Goal: Task Accomplishment & Management: Complete application form

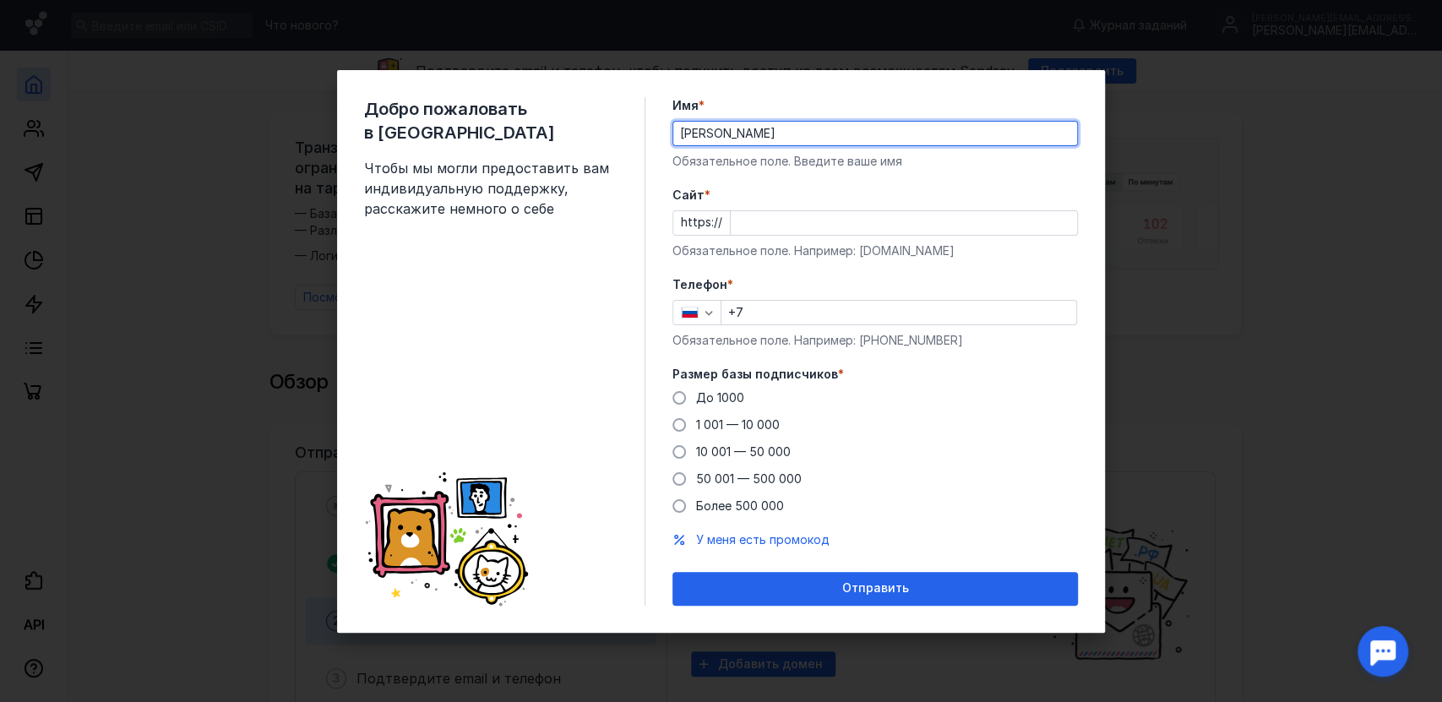
type input "[PERSON_NAME]"
click at [784, 220] on input "Cайт *" at bounding box center [904, 223] width 346 height 24
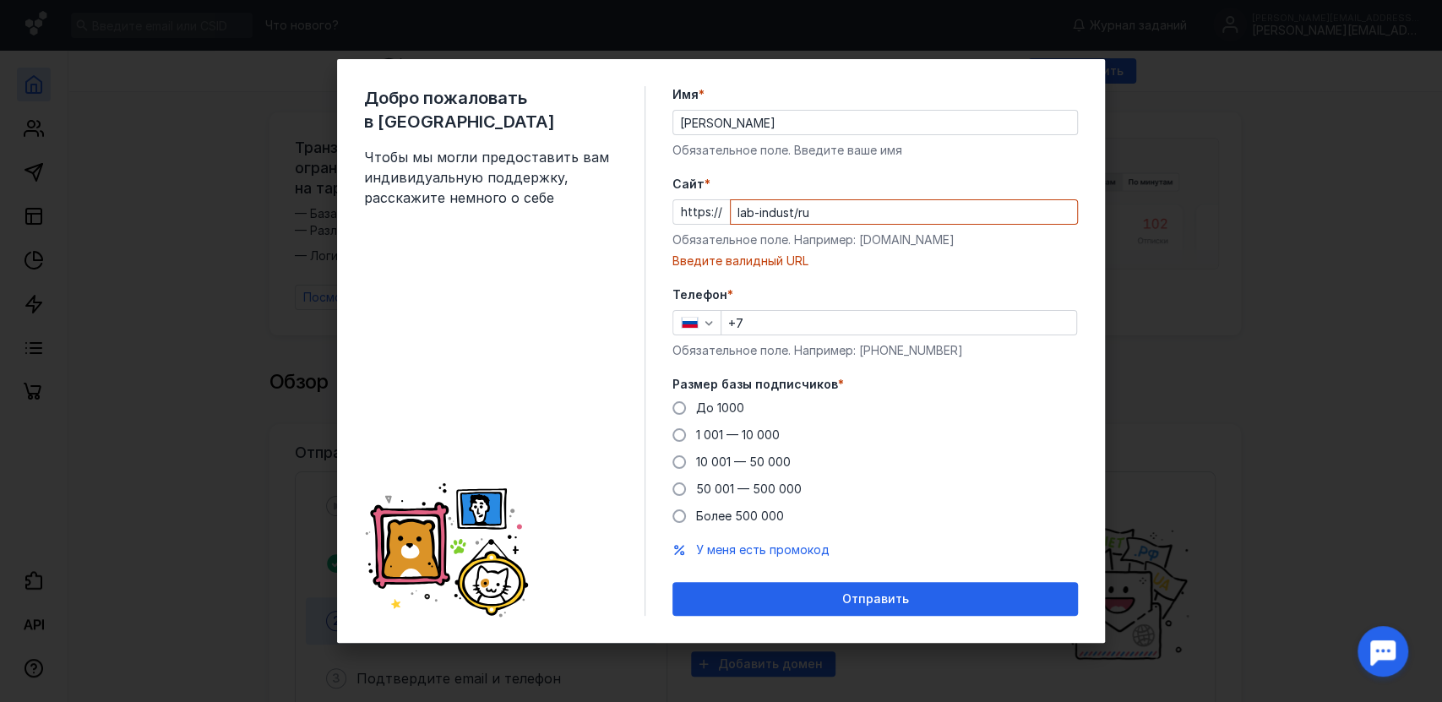
click at [771, 292] on label "Телефон *" at bounding box center [876, 294] width 406 height 17
click at [768, 311] on input "+7" at bounding box center [899, 323] width 355 height 24
click at [809, 210] on input "lab-indust/ru" at bounding box center [904, 212] width 346 height 24
drag, startPoint x: 802, startPoint y: 210, endPoint x: 792, endPoint y: 211, distance: 10.3
click at [792, 211] on input "lab-indust/ru" at bounding box center [904, 212] width 346 height 24
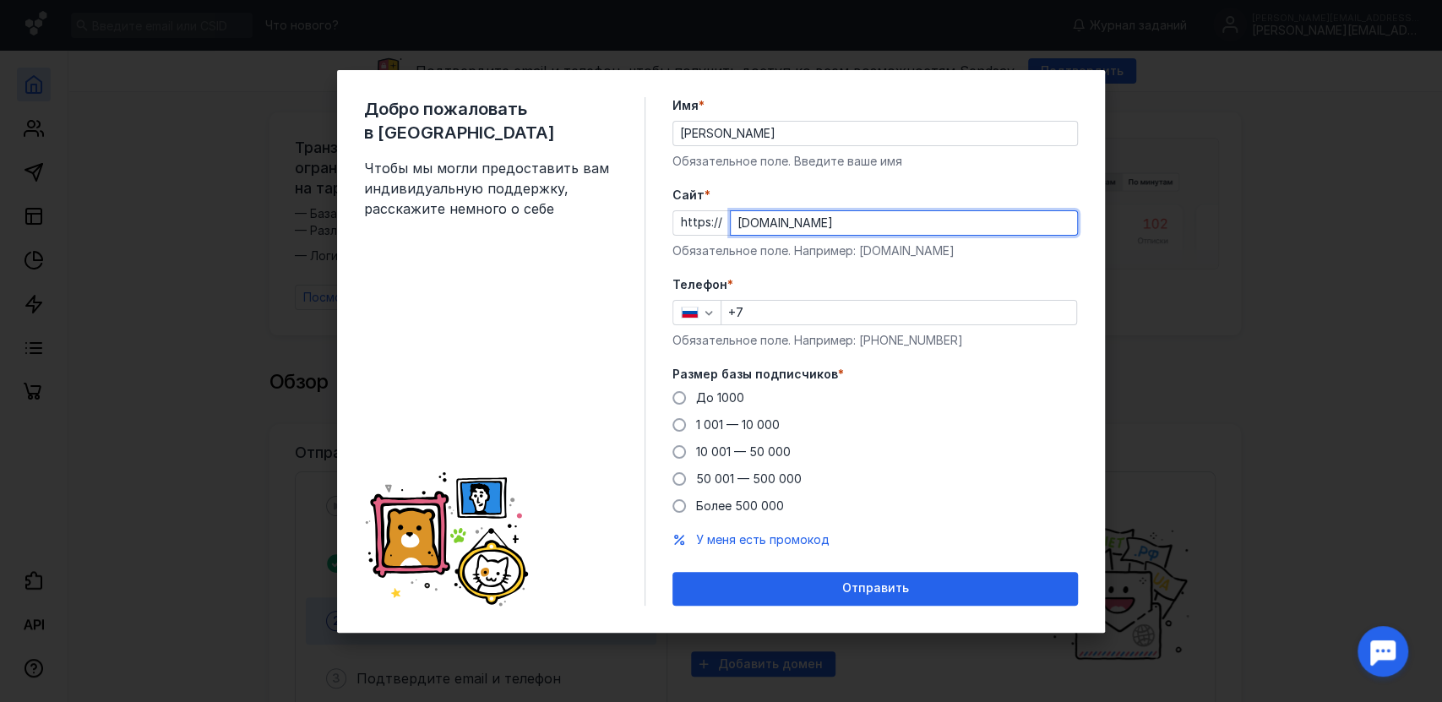
type input "[DOMAIN_NAME]"
click at [787, 304] on input "+7" at bounding box center [899, 313] width 355 height 24
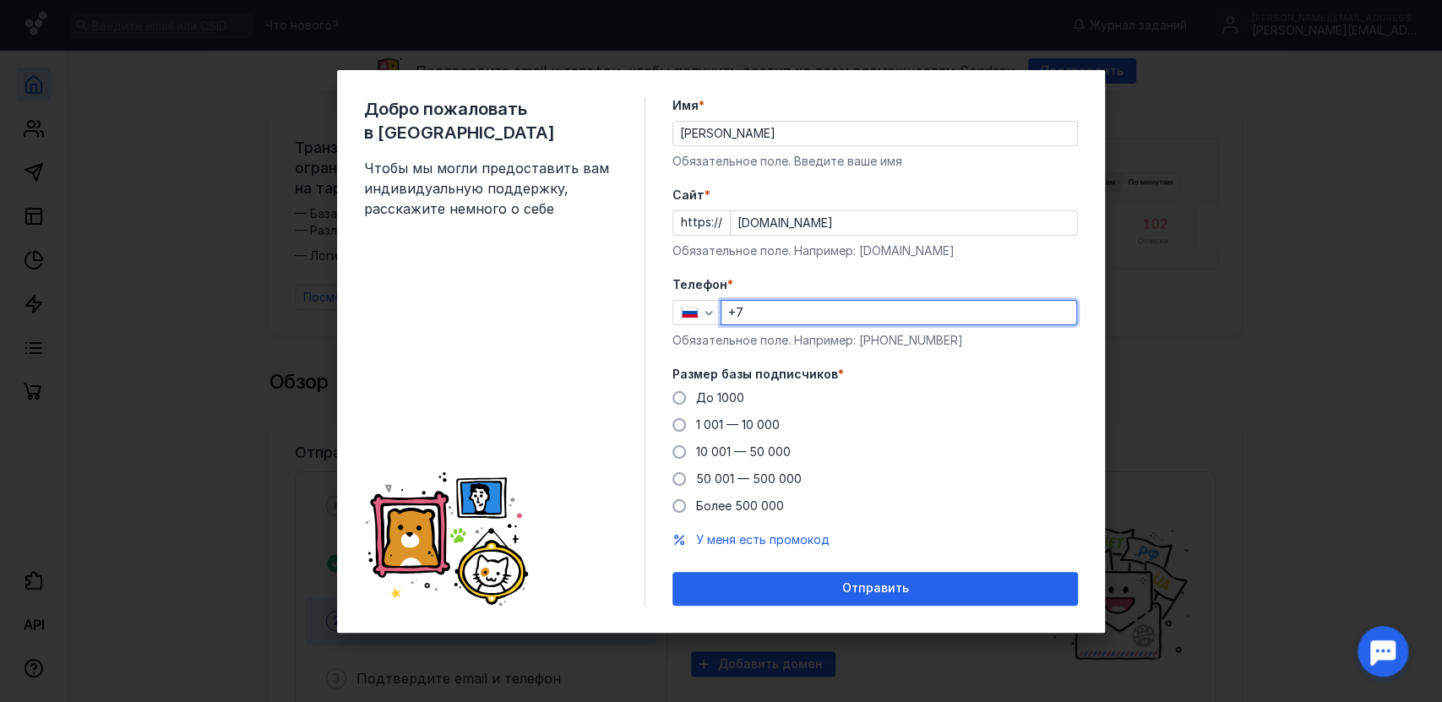
click at [838, 318] on input "+7" at bounding box center [899, 313] width 355 height 24
type input "[PHONE_NUMBER]"
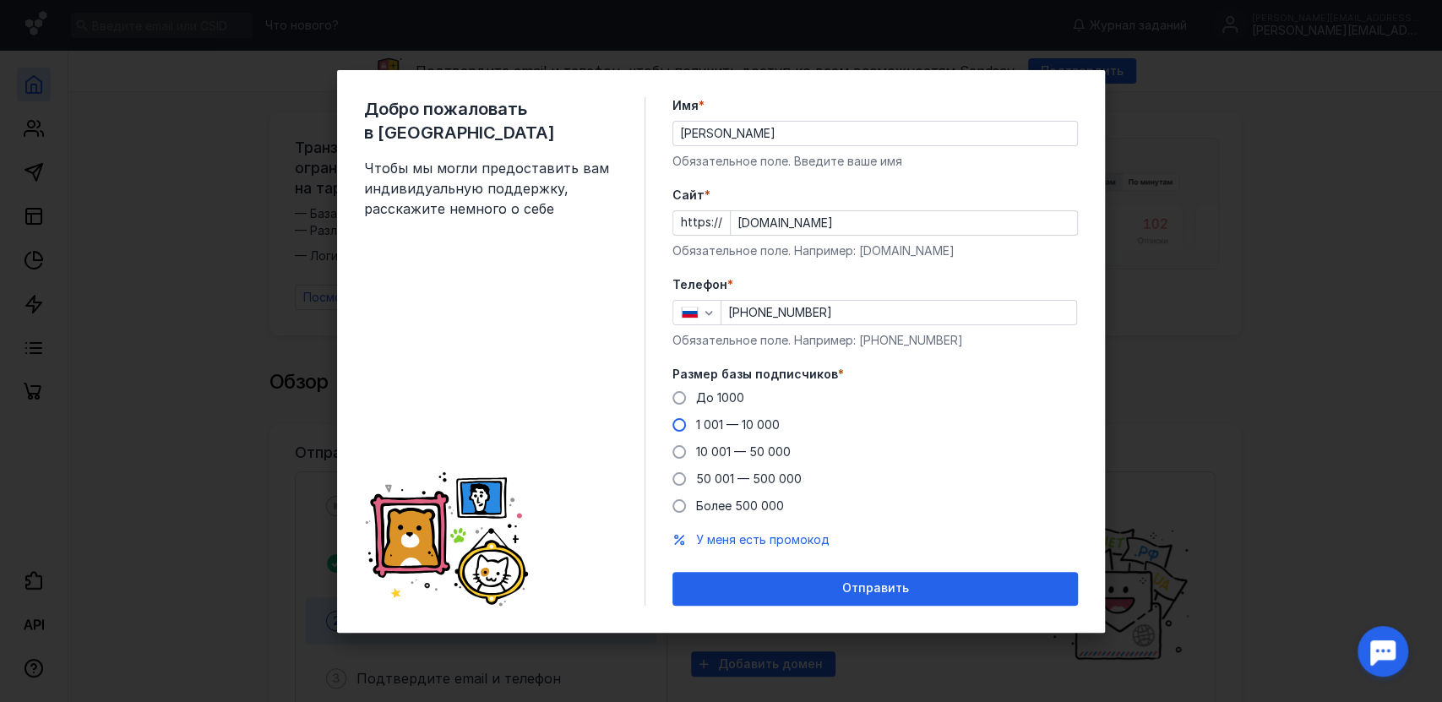
click at [732, 433] on div "1 001 — 10 000" at bounding box center [738, 425] width 84 height 17
click at [0, 0] on input "1 001 — 10 000" at bounding box center [0, 0] width 0 height 0
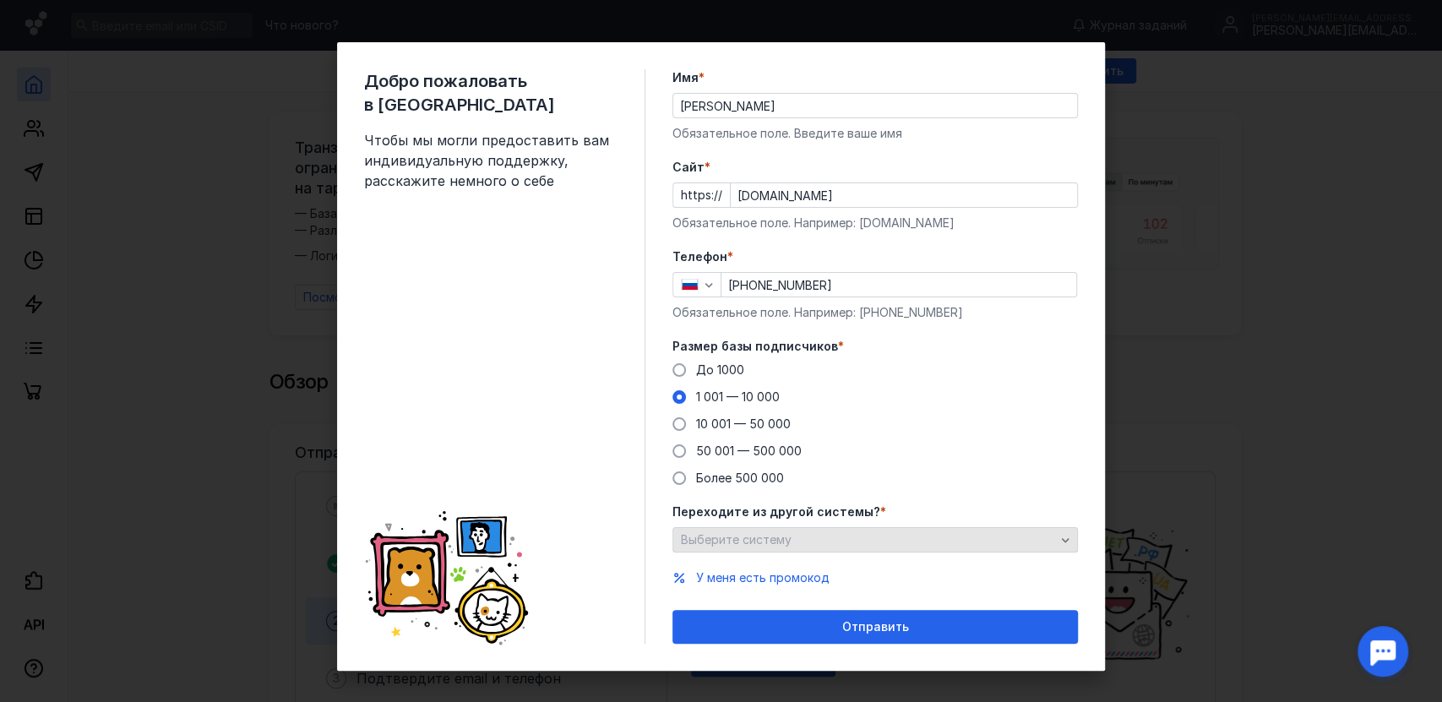
click at [823, 552] on div "Выберите систему" at bounding box center [876, 539] width 406 height 25
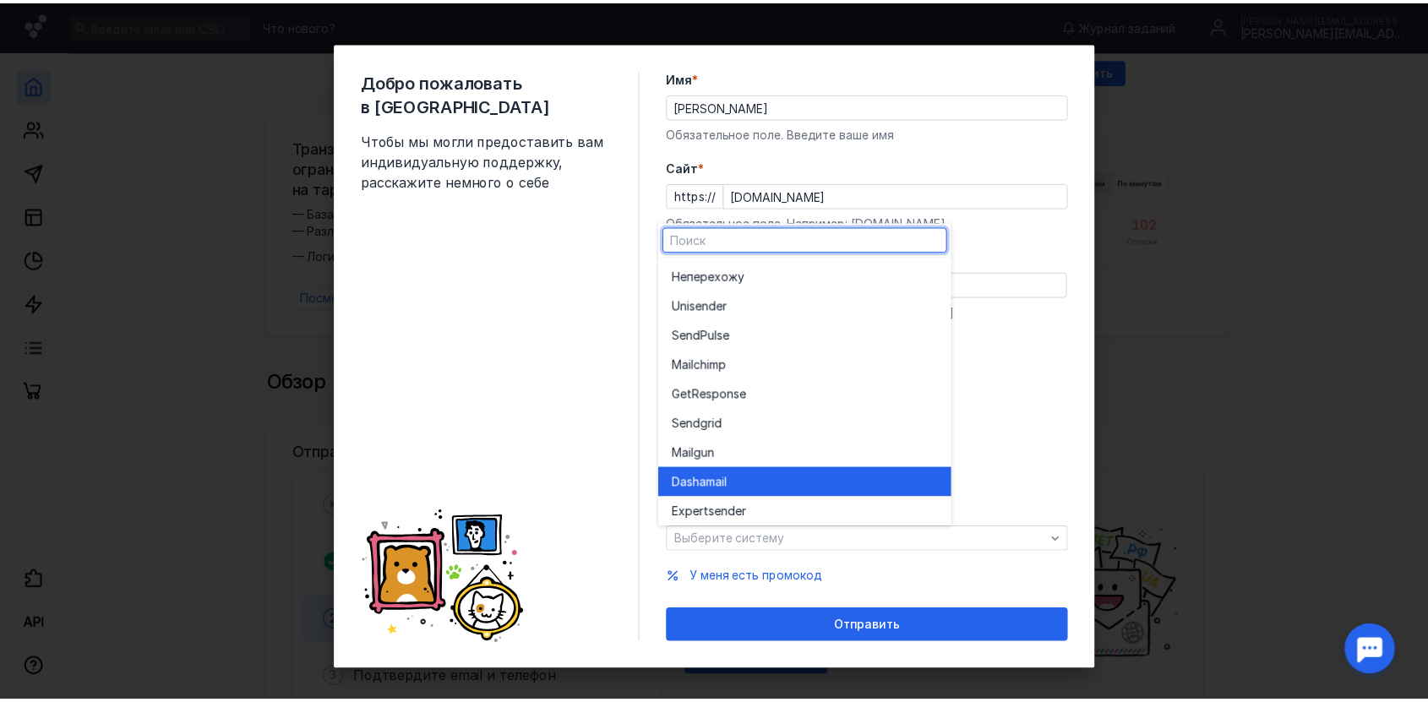
scroll to position [93, 0]
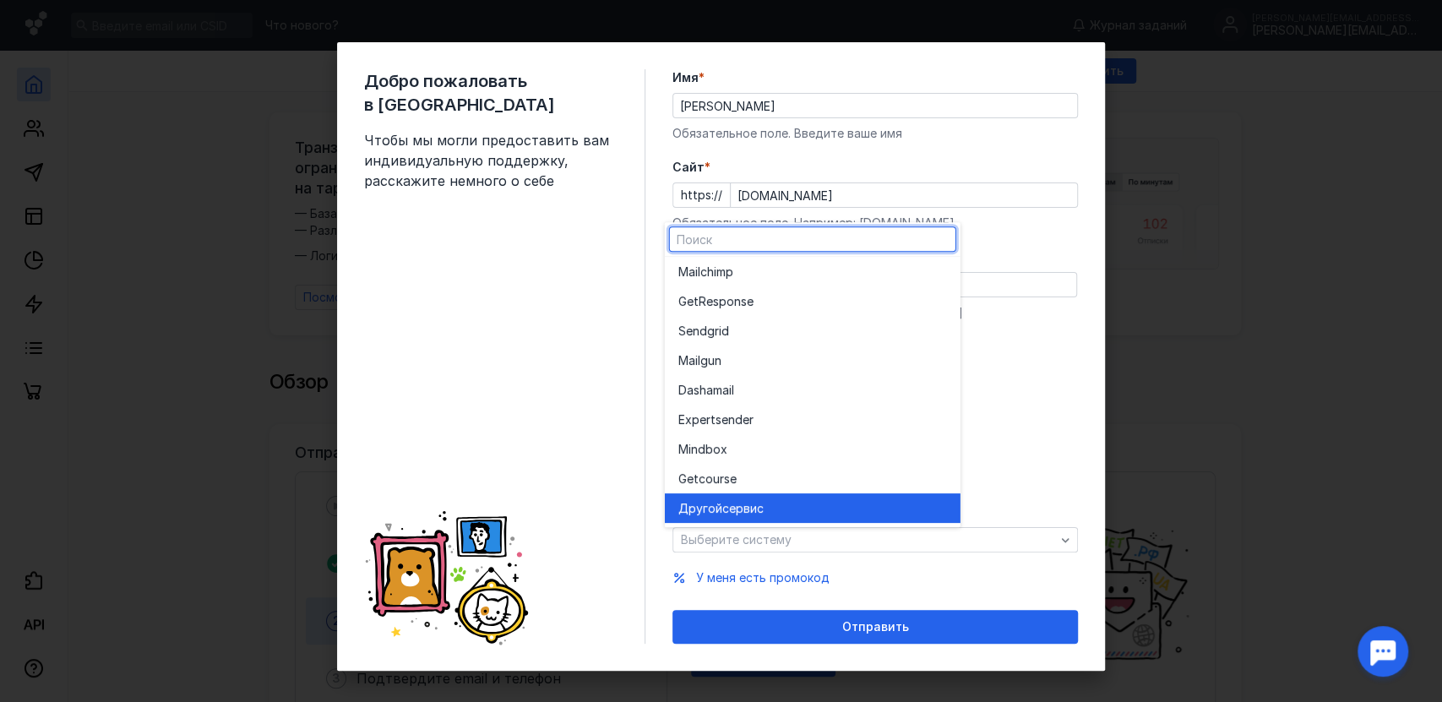
click at [783, 504] on div "Другой сервис" at bounding box center [812, 508] width 269 height 17
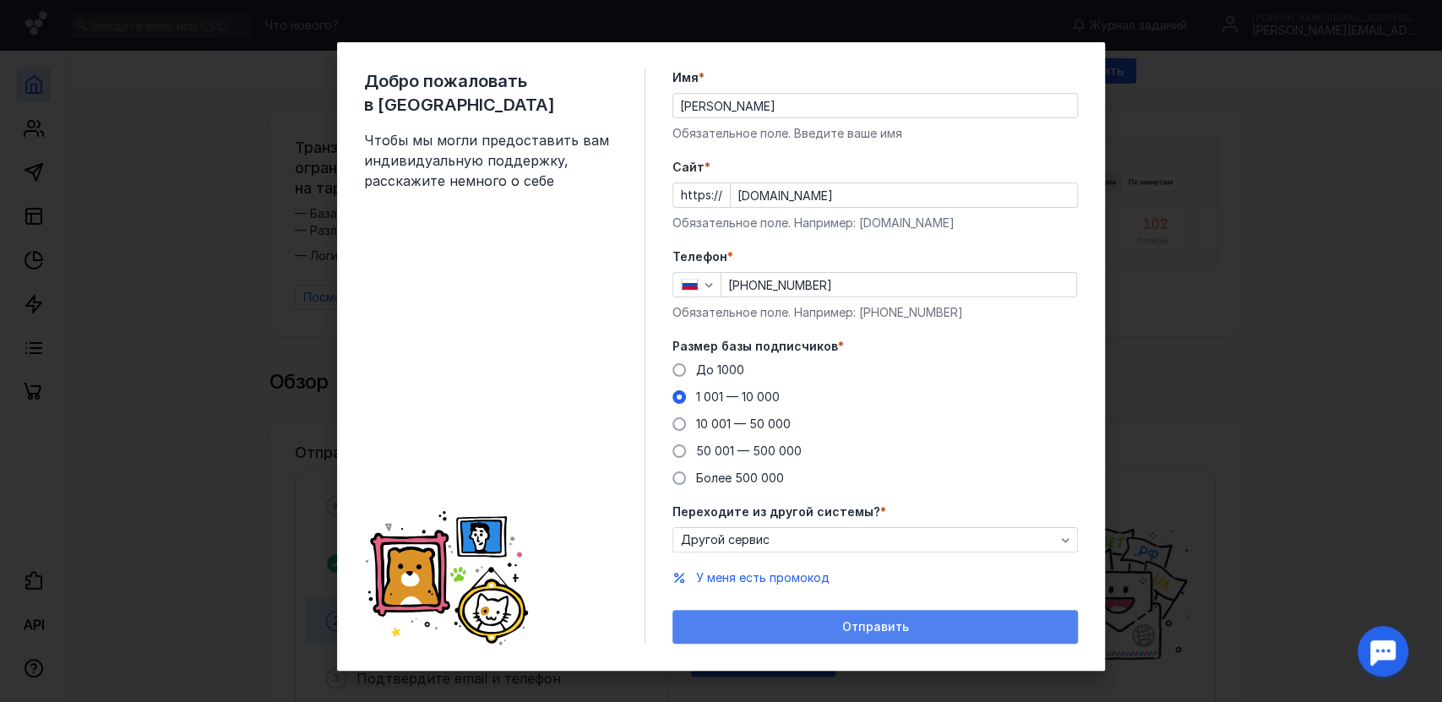
click at [860, 623] on span "Отправить" at bounding box center [875, 627] width 67 height 14
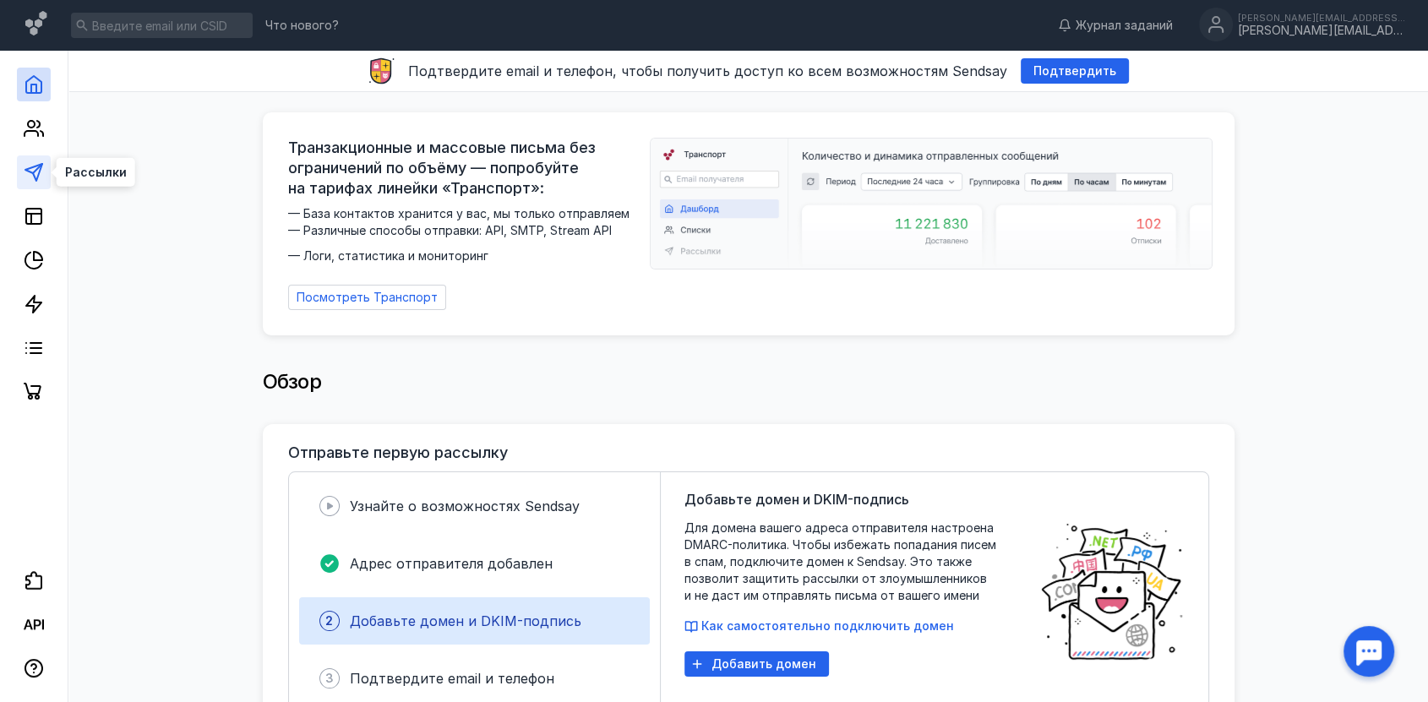
click at [33, 172] on polygon at bounding box center [33, 172] width 17 height 17
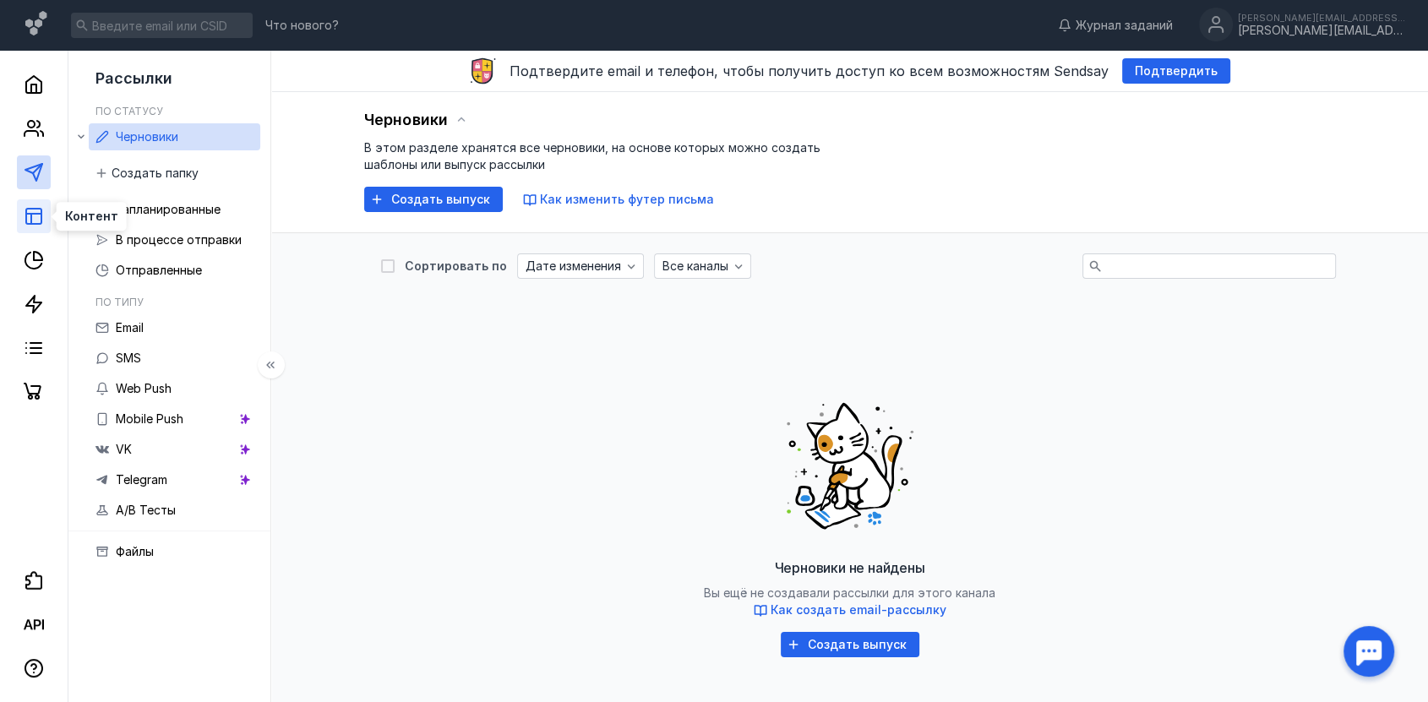
click at [40, 215] on icon at bounding box center [34, 216] width 20 height 20
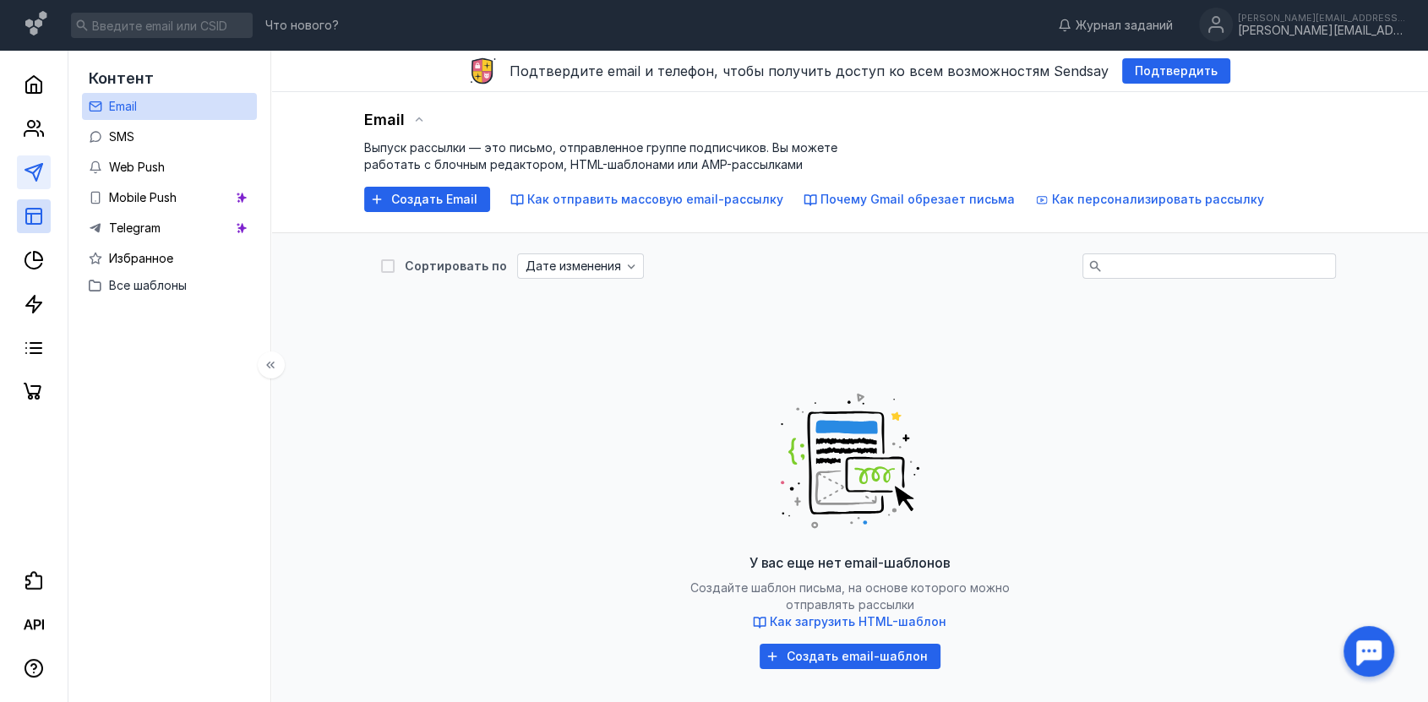
click at [29, 156] on link at bounding box center [34, 172] width 34 height 34
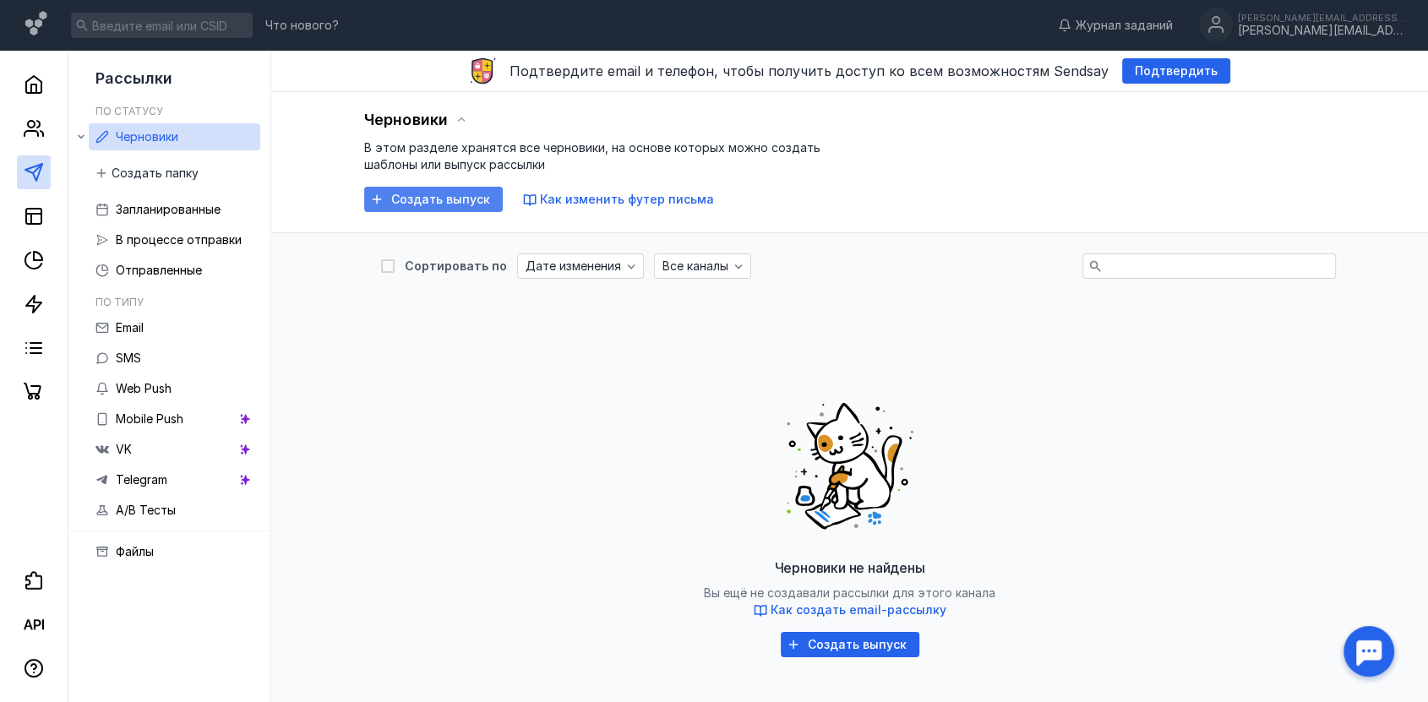
click at [462, 202] on span "Создать выпуск" at bounding box center [440, 200] width 99 height 14
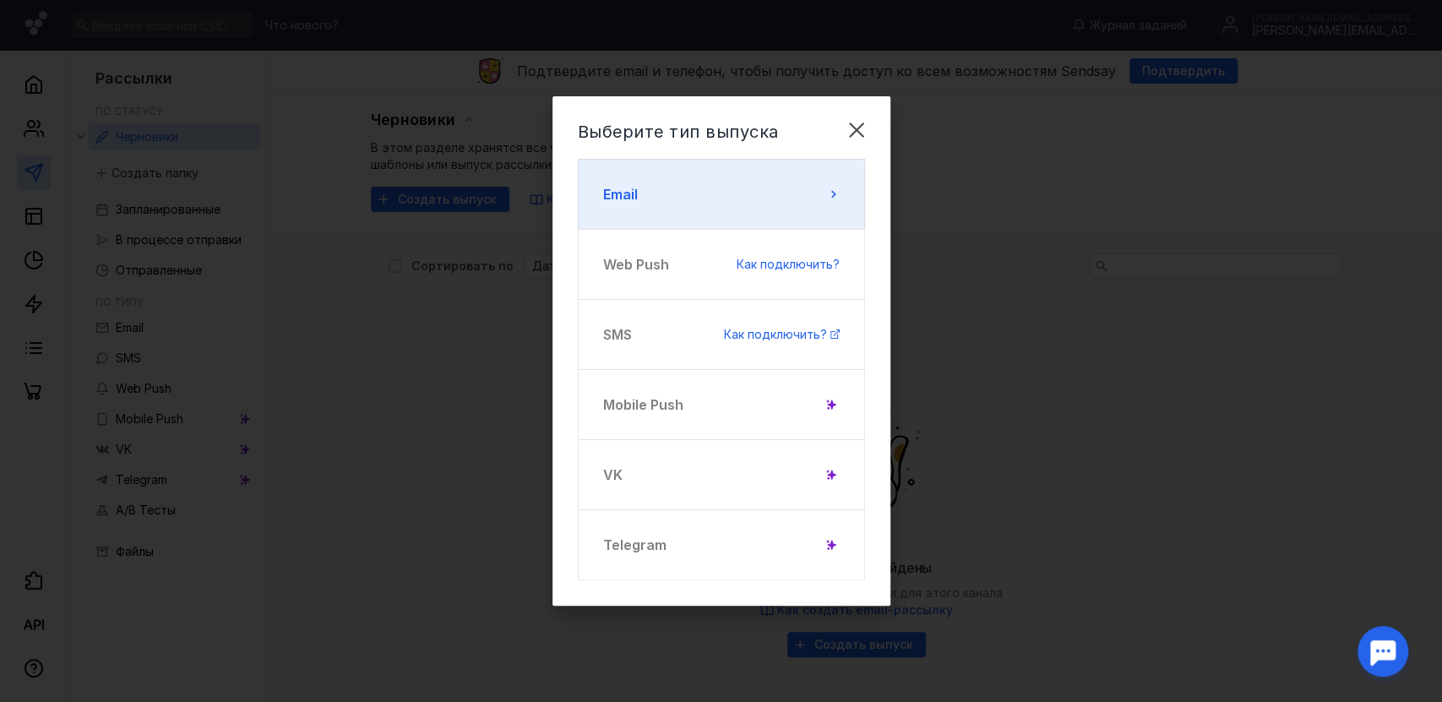
click at [629, 181] on button "Email" at bounding box center [721, 194] width 287 height 71
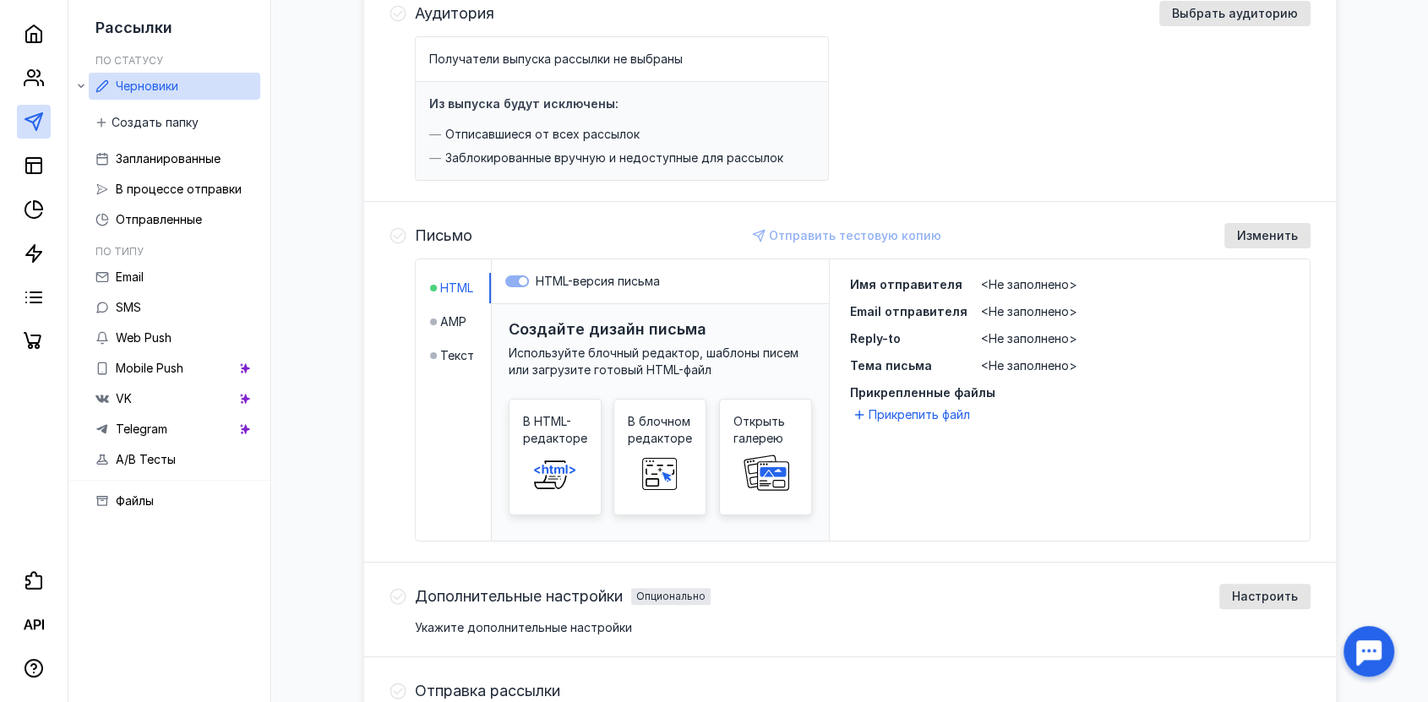
scroll to position [281, 0]
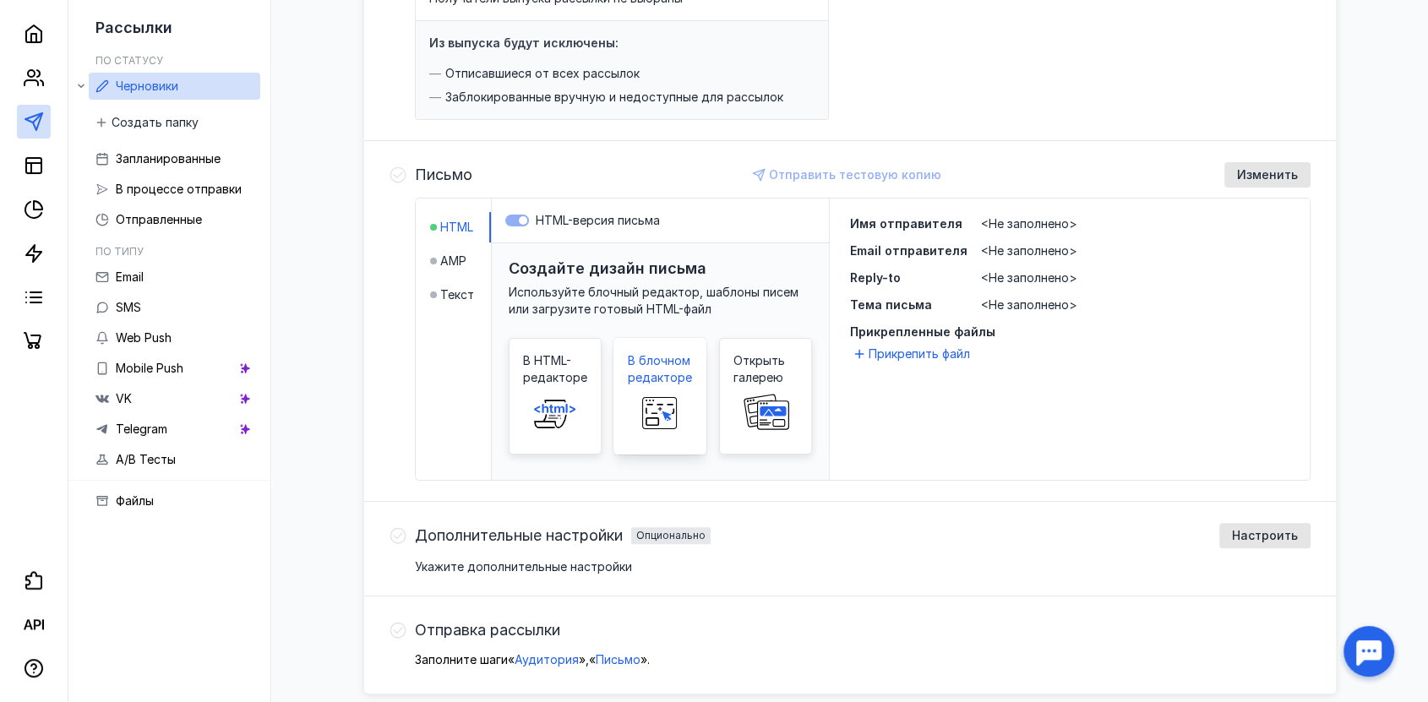
click at [643, 404] on rect at bounding box center [660, 413] width 34 height 31
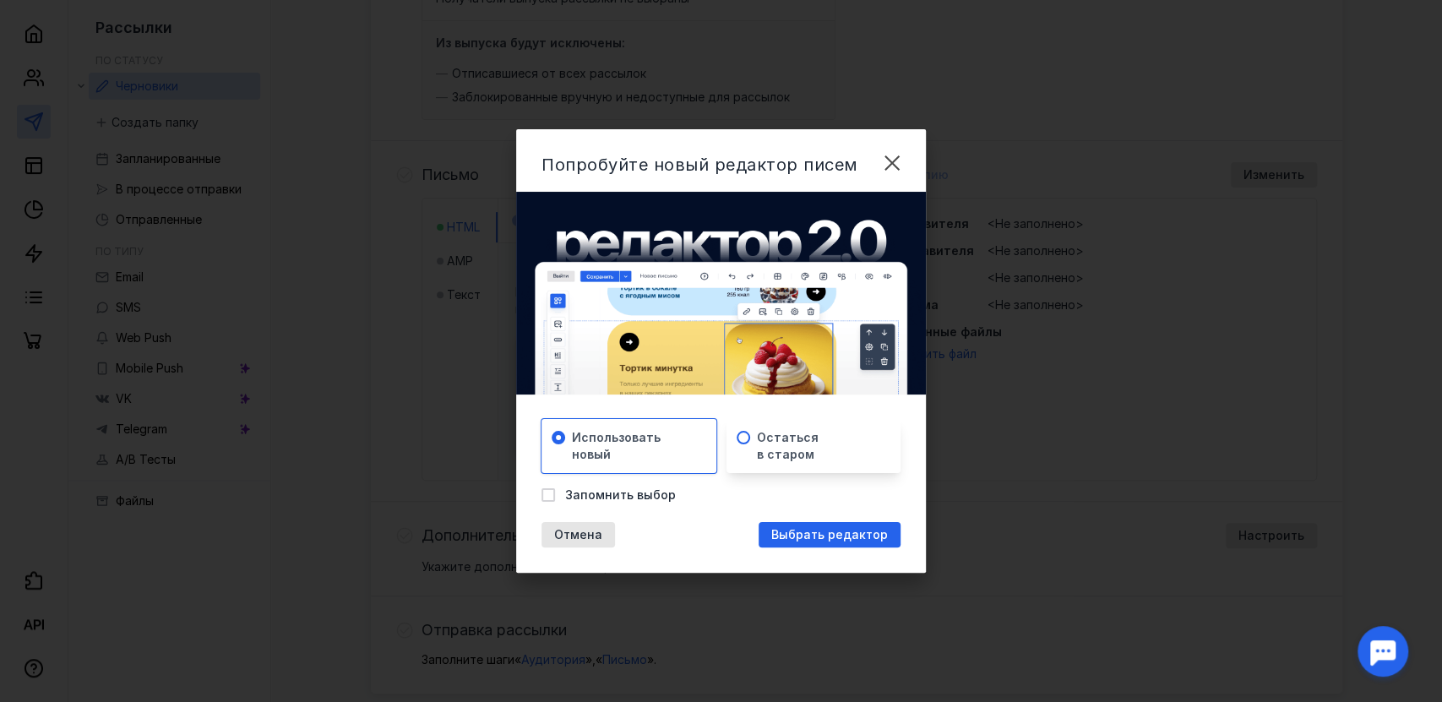
click at [842, 426] on div "Остаться в старом" at bounding box center [814, 446] width 174 height 54
click at [612, 444] on span "Использовать новый" at bounding box center [616, 446] width 89 height 34
click at [826, 534] on span "Выбрать редактор" at bounding box center [829, 535] width 117 height 14
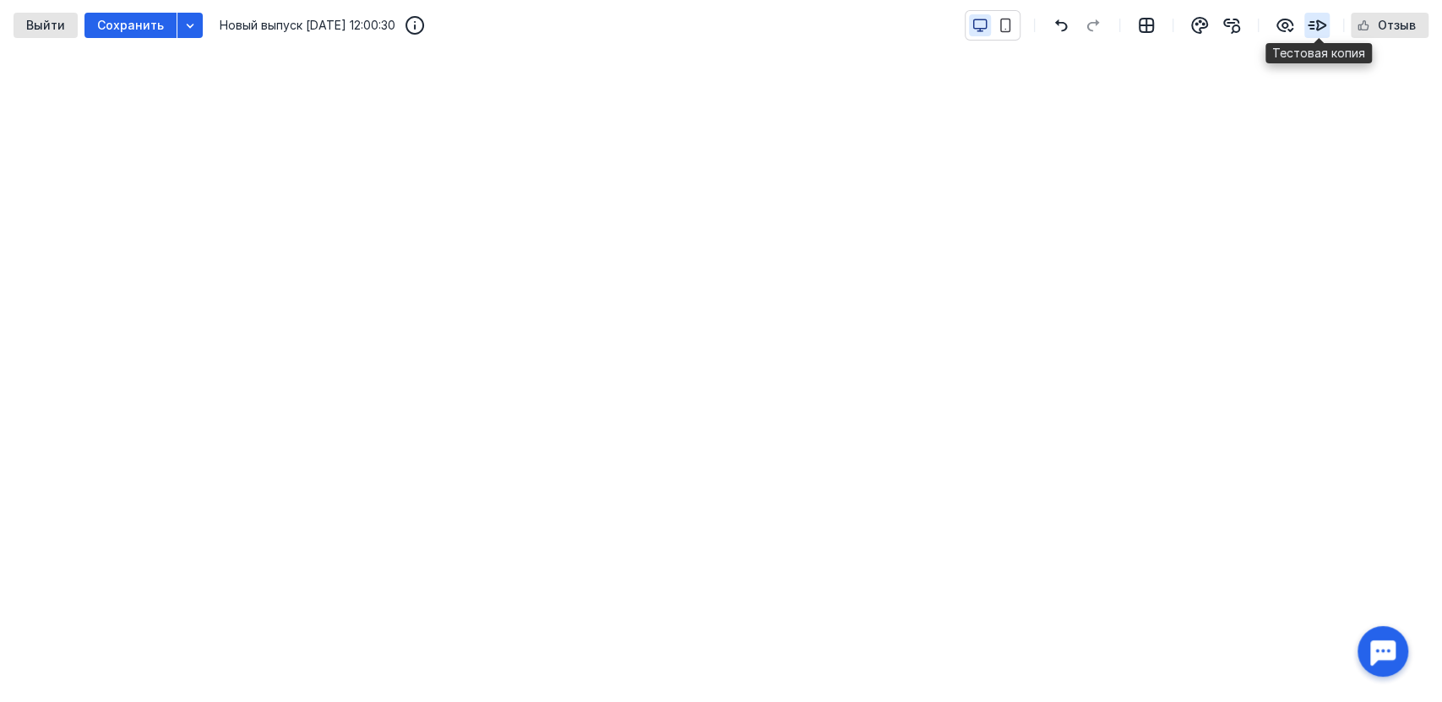
click at [1318, 28] on icon "button" at bounding box center [1317, 25] width 17 height 9
